Goal: Complete application form: Complete application form

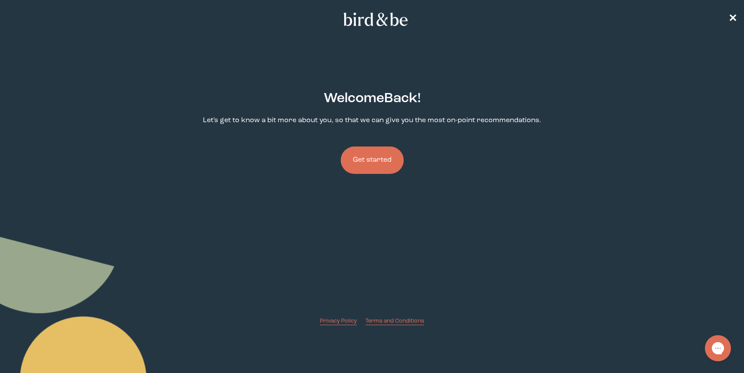
drag, startPoint x: 380, startPoint y: 162, endPoint x: 386, endPoint y: 160, distance: 5.8
click at [381, 162] on button "Get started" at bounding box center [372, 159] width 63 height 27
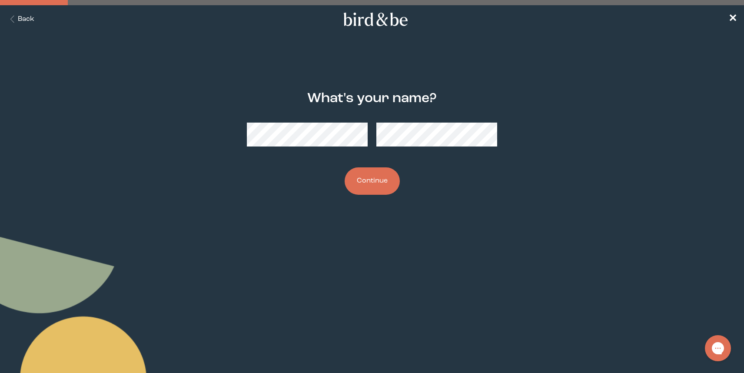
drag, startPoint x: 377, startPoint y: 176, endPoint x: 394, endPoint y: 174, distance: 17.0
click at [377, 176] on button "Continue" at bounding box center [371, 180] width 55 height 27
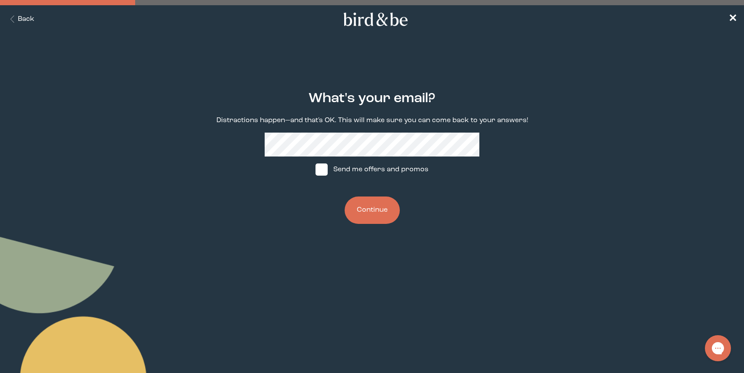
drag, startPoint x: 374, startPoint y: 208, endPoint x: 413, endPoint y: 198, distance: 40.9
click at [374, 208] on button "Continue" at bounding box center [371, 209] width 55 height 27
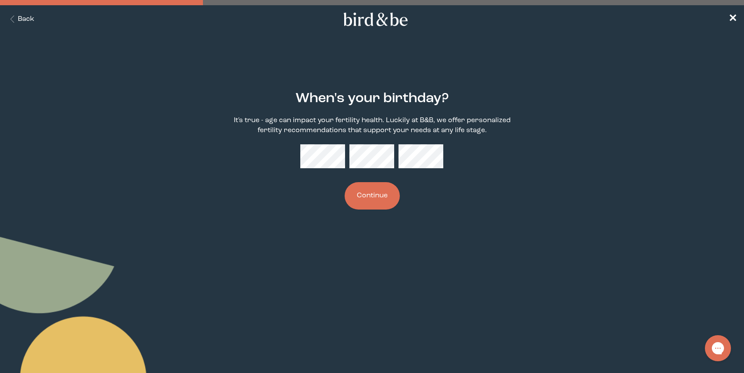
click at [368, 200] on button "Continue" at bounding box center [371, 195] width 55 height 27
click at [434, 206] on div "When's your birthday? It's true - age can impact your fertility health. Luckily…" at bounding box center [372, 150] width 358 height 146
click at [367, 205] on button "Continue" at bounding box center [371, 195] width 55 height 27
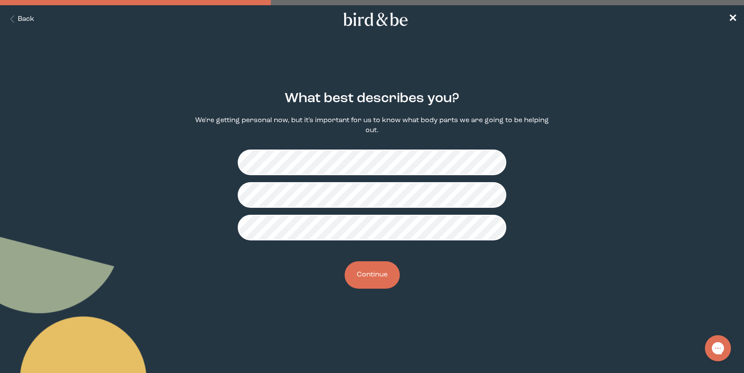
click at [384, 271] on button "Continue" at bounding box center [371, 274] width 55 height 27
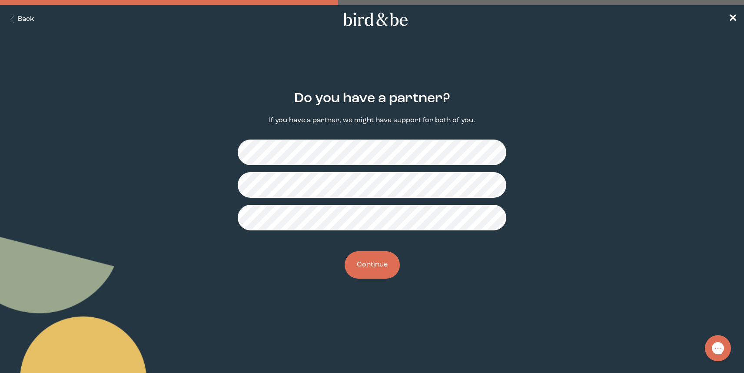
click at [371, 259] on button "Continue" at bounding box center [371, 264] width 55 height 27
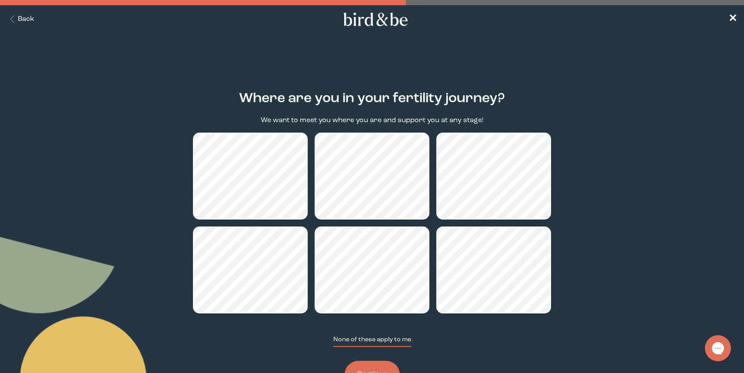
scroll to position [36, 0]
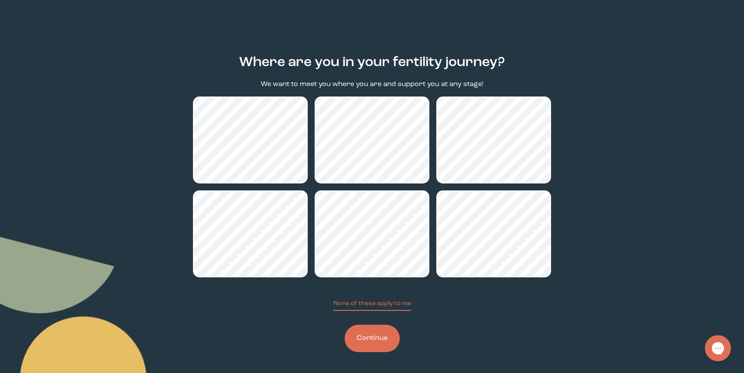
drag, startPoint x: 372, startPoint y: 325, endPoint x: 376, endPoint y: 328, distance: 4.7
click at [372, 326] on button "Continue" at bounding box center [371, 337] width 55 height 27
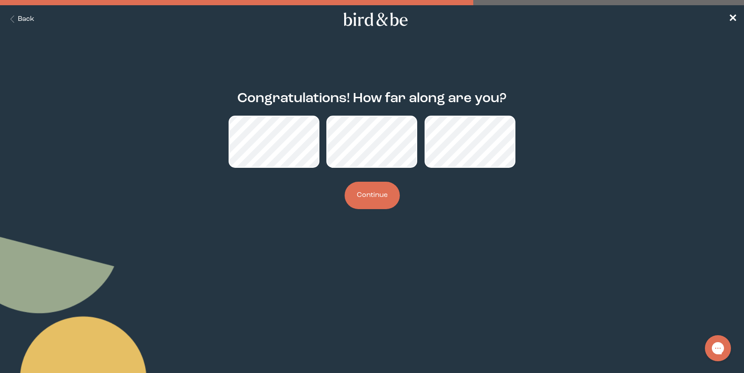
click at [370, 203] on button "Continue" at bounding box center [371, 195] width 55 height 27
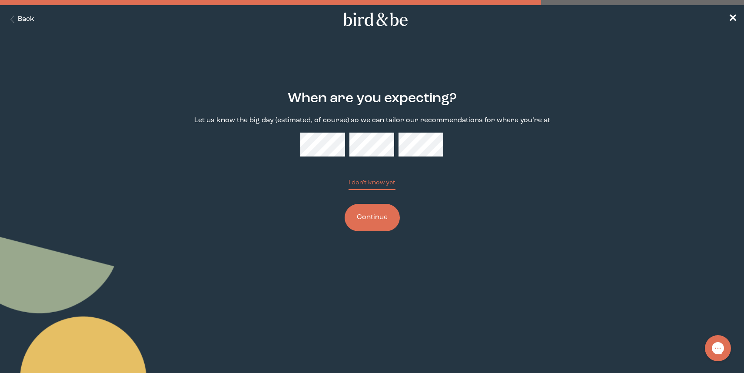
click at [450, 182] on div "When are you expecting? Let us know the big day (estimated, of course) so we ca…" at bounding box center [372, 161] width 358 height 168
click at [379, 222] on button "Continue" at bounding box center [371, 217] width 55 height 27
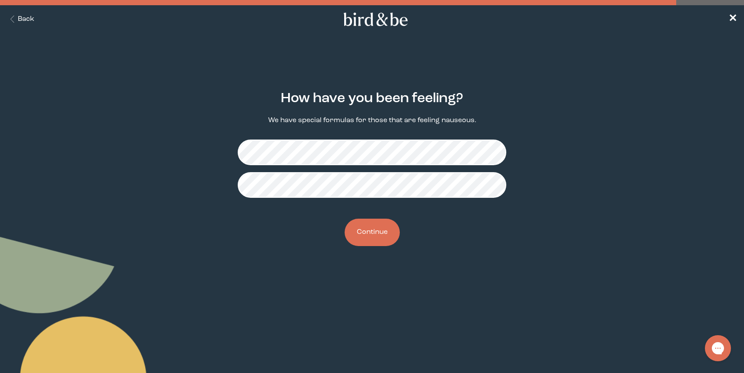
click at [376, 241] on button "Continue" at bounding box center [371, 231] width 55 height 27
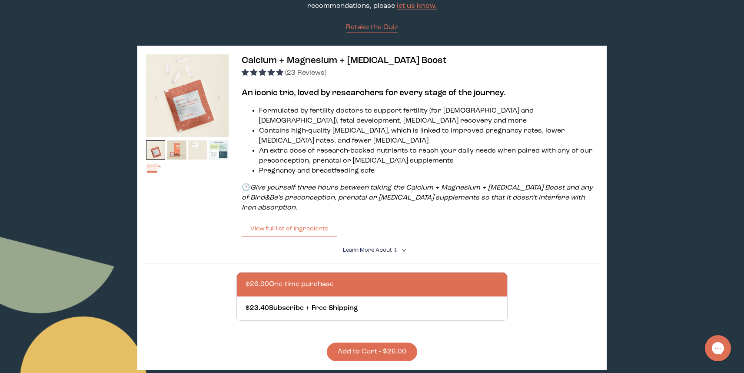
scroll to position [109, 0]
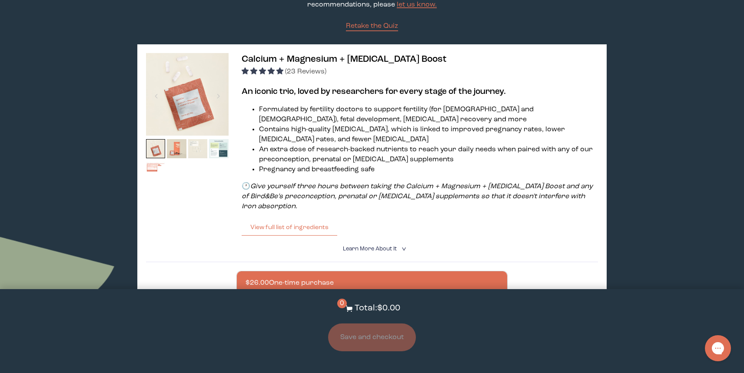
drag, startPoint x: 379, startPoint y: 246, endPoint x: 384, endPoint y: 243, distance: 6.0
click at [379, 246] on span "Learn More About it" at bounding box center [370, 249] width 54 height 6
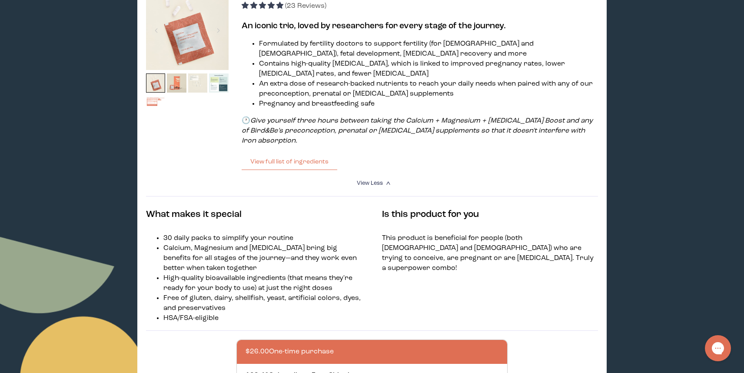
scroll to position [166, 0]
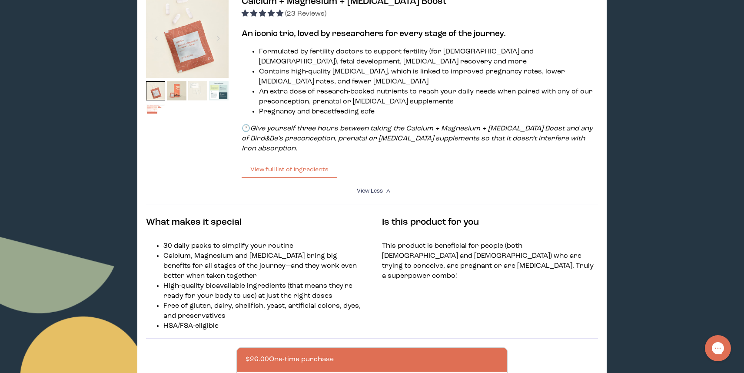
click at [189, 87] on img at bounding box center [198, 91] width 20 height 20
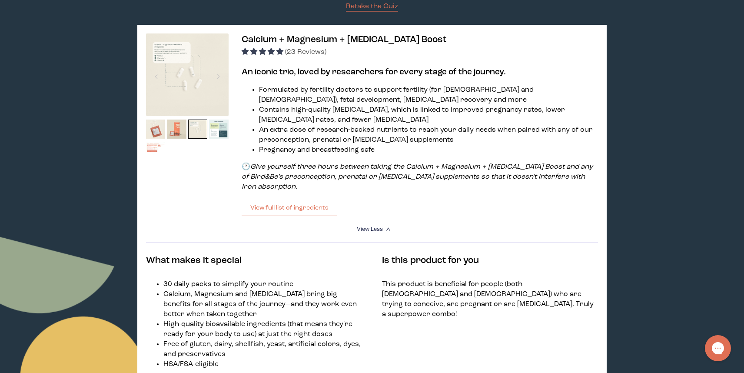
scroll to position [119, 0]
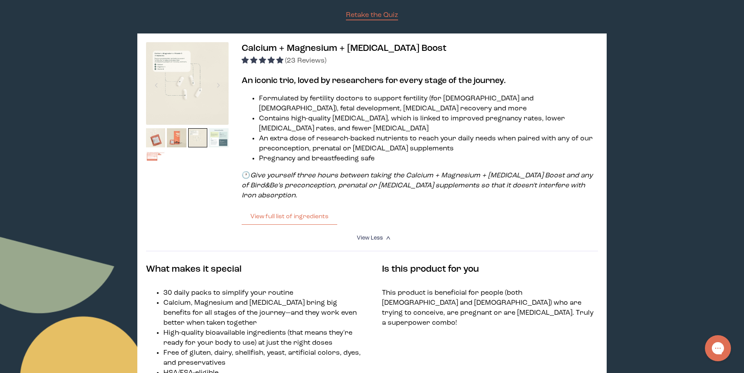
click at [224, 138] on img at bounding box center [219, 138] width 20 height 20
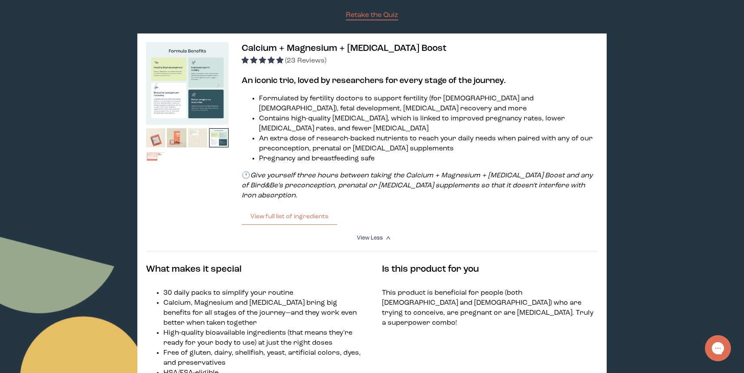
click at [174, 83] on img at bounding box center [187, 83] width 83 height 83
click at [195, 106] on img at bounding box center [187, 83] width 83 height 83
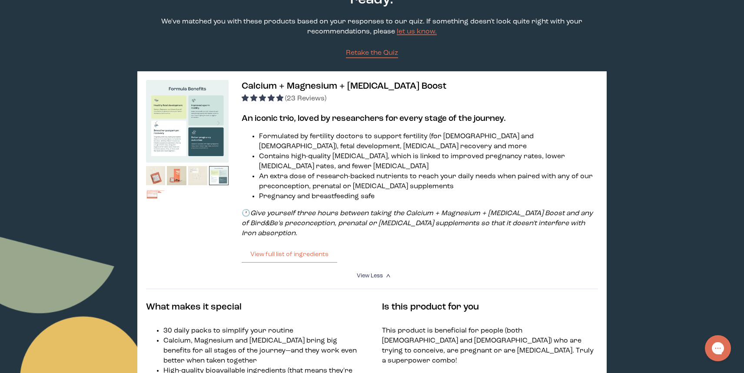
scroll to position [0, 0]
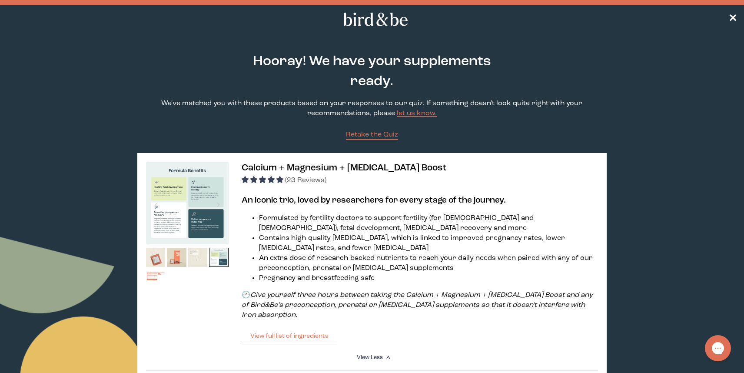
click at [738, 20] on nav "✕" at bounding box center [372, 19] width 744 height 28
click at [733, 19] on span "✕" at bounding box center [732, 19] width 9 height 10
